Goal: Check status: Check status

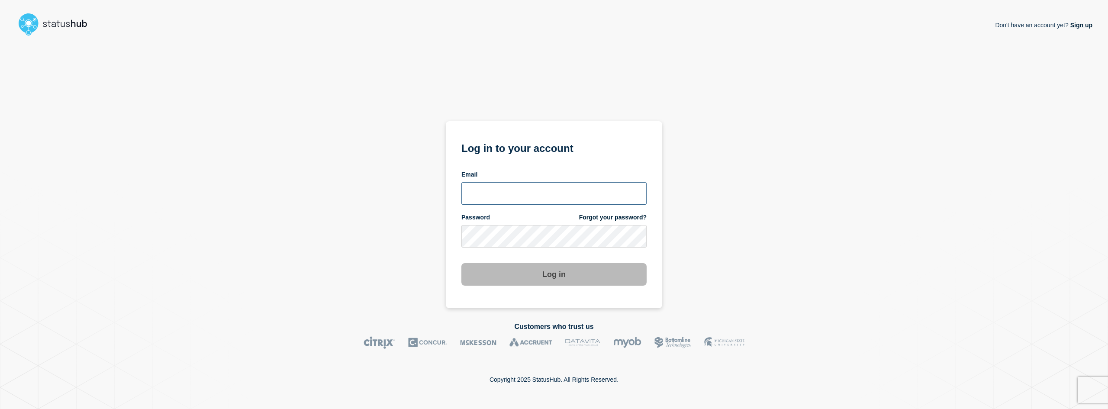
type input "abby@mswipe.ca"
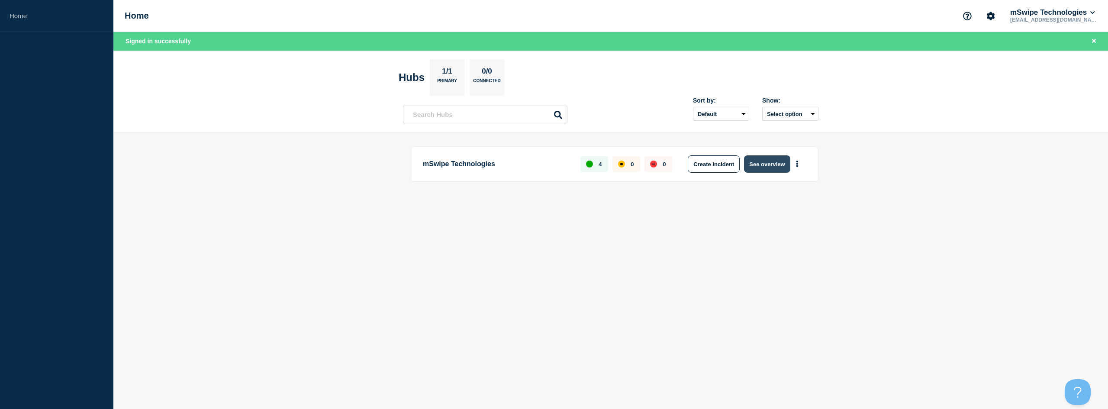
click at [764, 161] on button "See overview" at bounding box center [767, 163] width 46 height 17
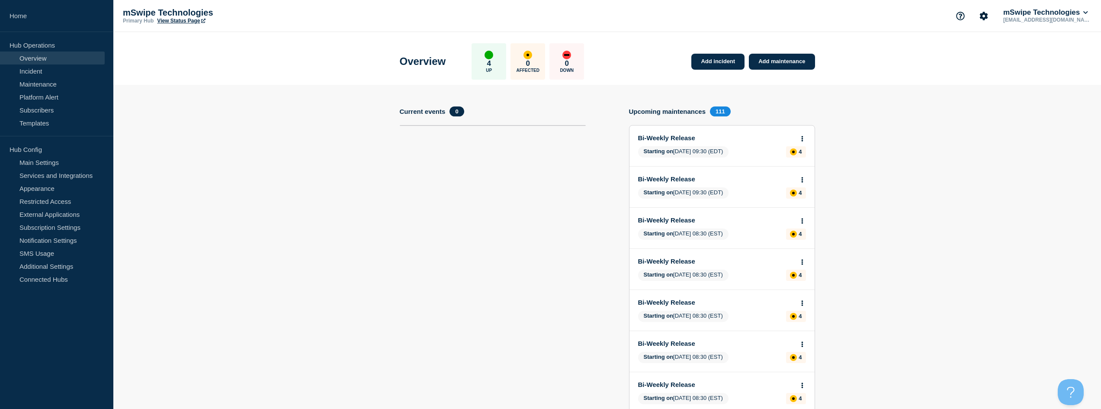
click at [183, 22] on link "View Status Page" at bounding box center [181, 21] width 48 height 6
